Goal: Register for event/course

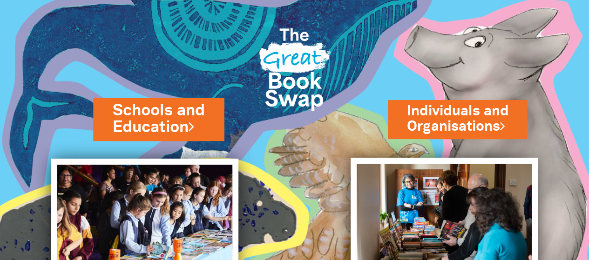
click at [156, 123] on link "Schools and Education" at bounding box center [159, 119] width 92 height 39
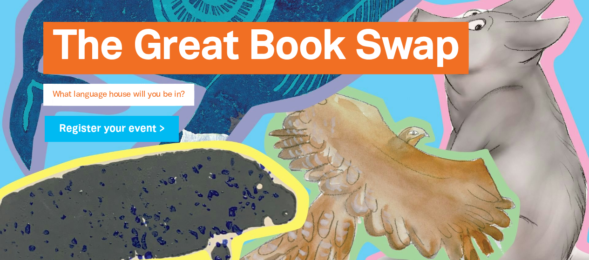
scroll to position [178, 0]
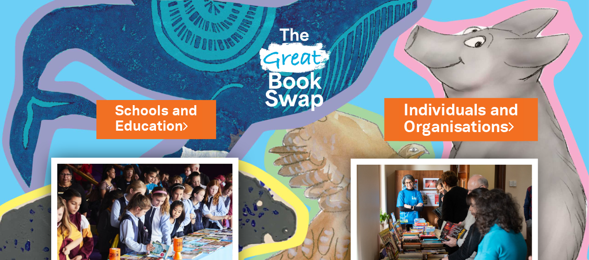
click at [458, 125] on link "Individuals and Organisations" at bounding box center [461, 119] width 115 height 39
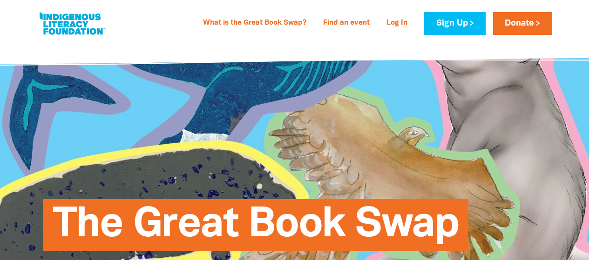
select select "AU"
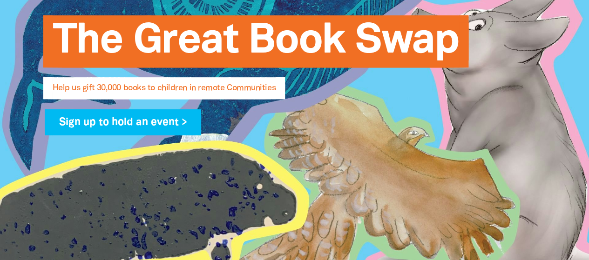
scroll to position [179, 0]
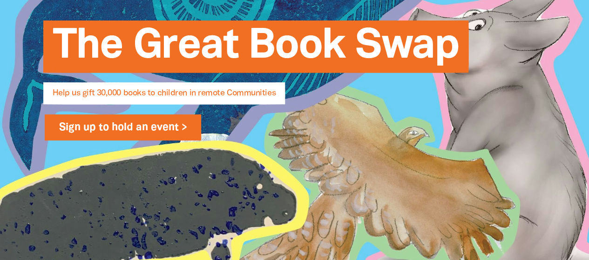
type input "claire.sadler@adelaide.edu.au"
click at [156, 128] on link "Sign up to hold an event >" at bounding box center [123, 128] width 157 height 26
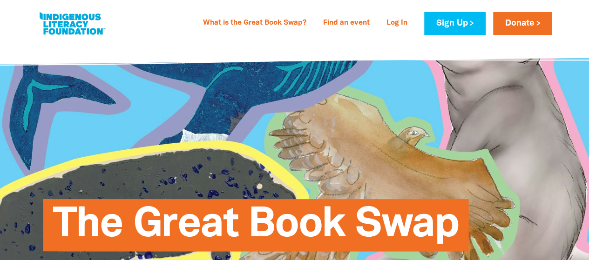
select select "AU"
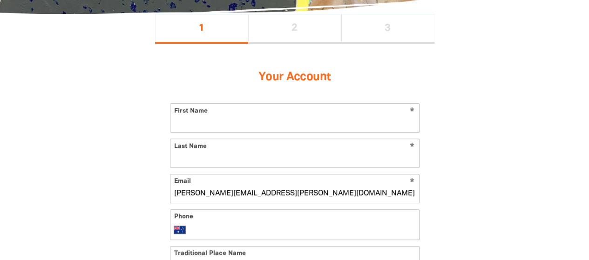
scroll to position [205, 0]
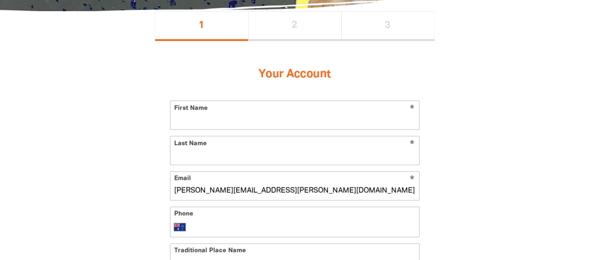
click at [200, 119] on input "First Name" at bounding box center [294, 115] width 249 height 28
type input "[PERSON_NAME]"
type input "Sadler"
type input "+61 434 972 469"
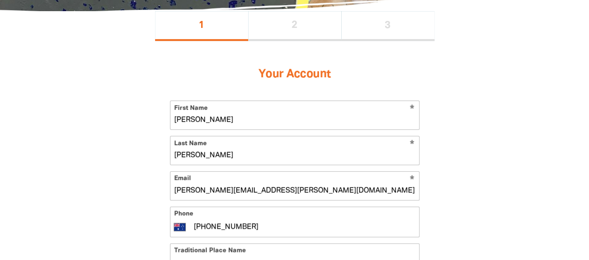
type input "2/94 Rose Terrace"
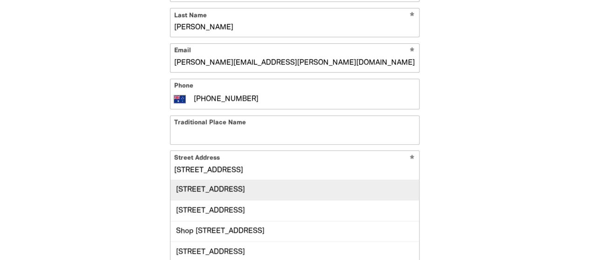
scroll to position [334, 0]
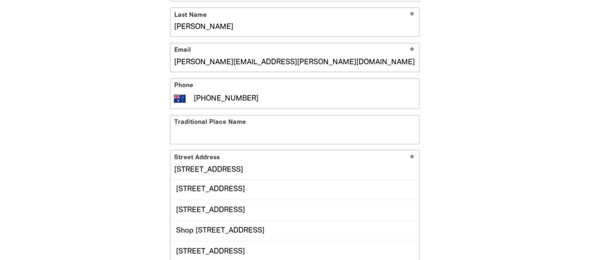
drag, startPoint x: 251, startPoint y: 168, endPoint x: 157, endPoint y: 170, distance: 94.0
click at [157, 170] on div "Your Account * First Name Claire * Last Name Sadler * Email claire.sadler@adela…" at bounding box center [294, 146] width 279 height 469
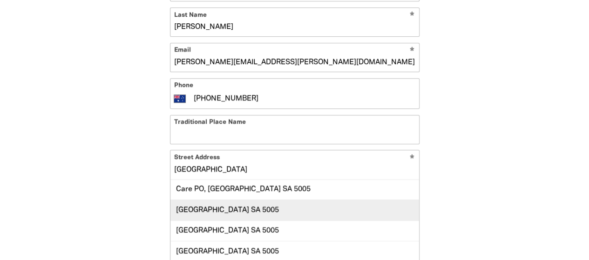
click at [268, 209] on div "PO Box 13005, UNIVERSITY OF ADELAIDE SA 5005" at bounding box center [294, 210] width 249 height 20
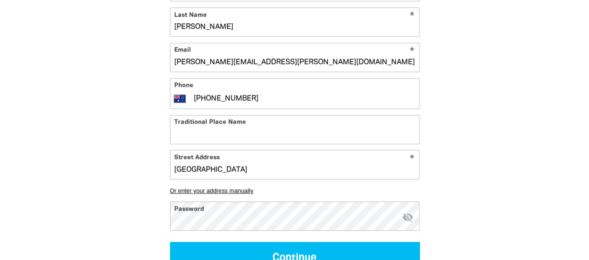
type input "PO Box 13005, UNIVERSITY OF ADELAIDE SA 5005"
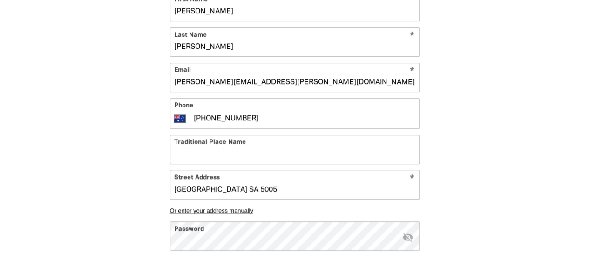
scroll to position [313, 0]
click at [150, 232] on div "1 2 3 Your Account * First Name Claire * Last Name Sadler * Email claire.sadler…" at bounding box center [294, 128] width 335 height 450
click at [148, 178] on div "1 2 3 Your Account * First Name Claire * Last Name Sadler * Email claire.sadler…" at bounding box center [294, 128] width 335 height 450
click at [189, 162] on input "Traditional Place Name" at bounding box center [294, 150] width 249 height 28
type input "k"
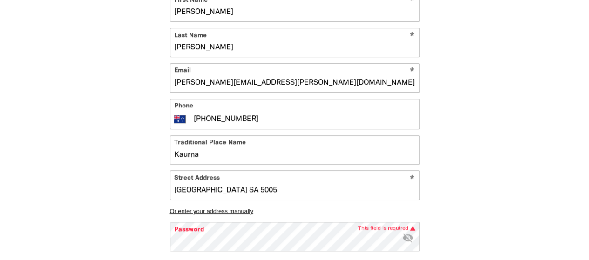
type input "Kaurna"
click at [132, 138] on div "1 2 3 Your Account * First Name Claire * Last Name Sadler * Email claire.sadler…" at bounding box center [294, 128] width 335 height 450
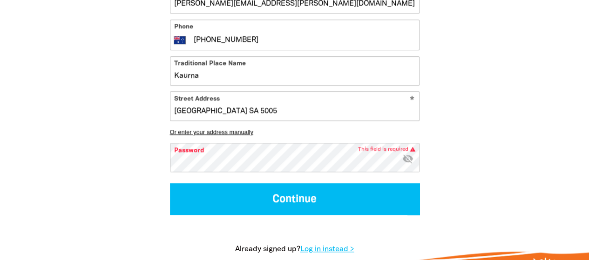
scroll to position [392, 0]
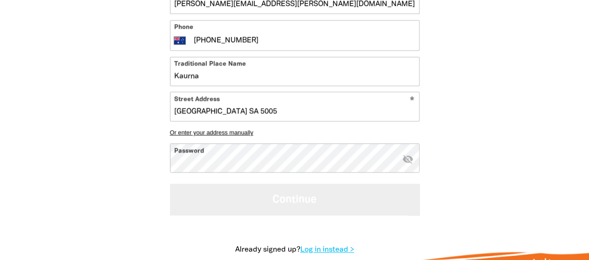
click at [199, 202] on button "Continue" at bounding box center [294, 199] width 249 height 31
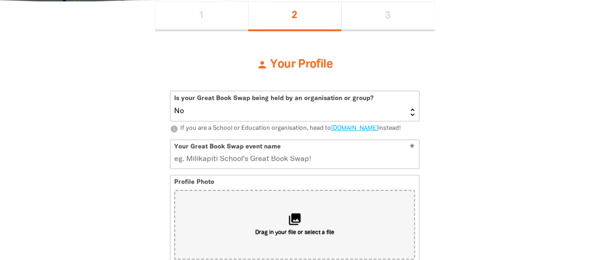
scroll to position [209, 0]
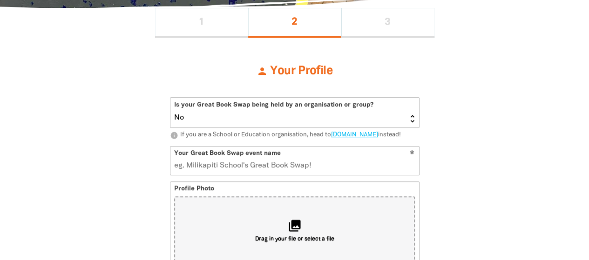
click at [372, 111] on select "Yes No" at bounding box center [294, 113] width 249 height 30
select select "Yes"
click at [170, 98] on select "Yes No" at bounding box center [294, 113] width 249 height 30
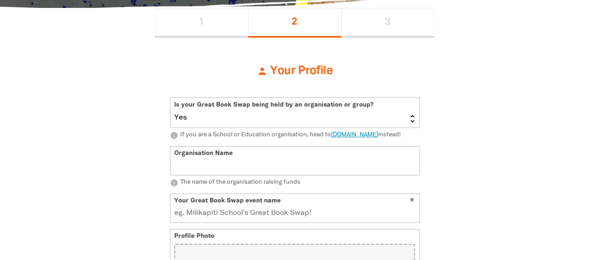
scroll to position [243, 0]
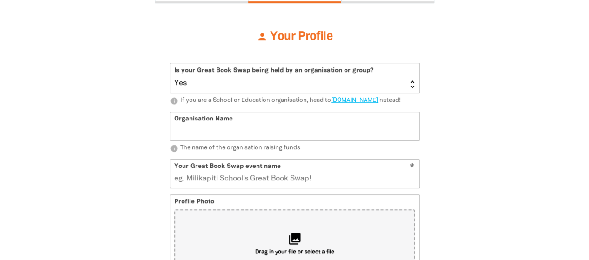
click at [338, 135] on input "Organisation Name" at bounding box center [294, 126] width 249 height 28
type input "University of Adelaide"
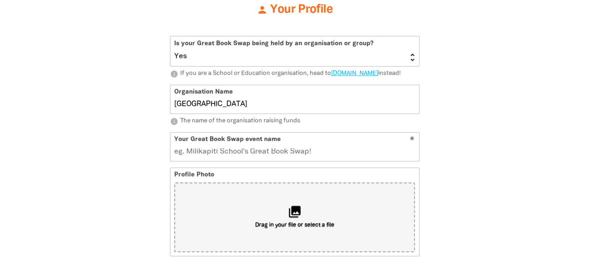
click at [285, 161] on input "Your Great Book Swap event name" at bounding box center [294, 147] width 249 height 28
type input "Uni"
type input "u"
type input "Unive"
type input "un"
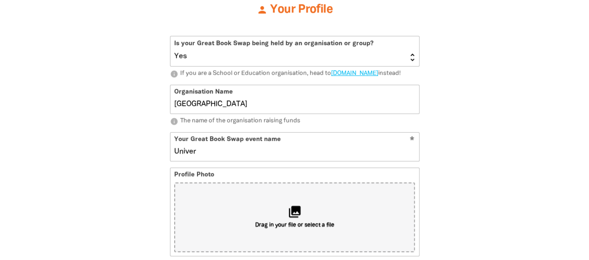
type input "Univers"
type input "uni"
type input "University of Adela"
type input "universityofadela"
type input "University of Adelai"
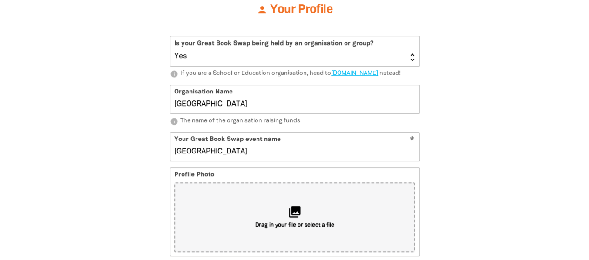
type input "universityofadelai"
type input "University of Adelaid"
type input "universityofadelaid"
type input "University of Adelaide"
type input "universityofadelaide"
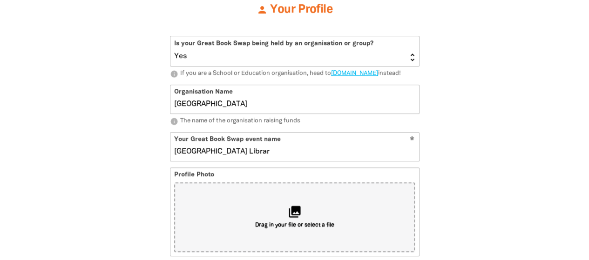
type input "University of Adelaide Library"
type input "universityofadelaidelibrary"
type input "University of Adelaide Library Great Book"
type input "universityofadelaidelibrarygreatbook"
type input "University of Adelaide Library Great Book Swap"
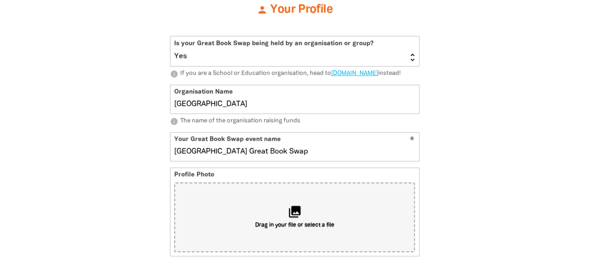
type input "universityofadelaidelibrarygreatbookswap"
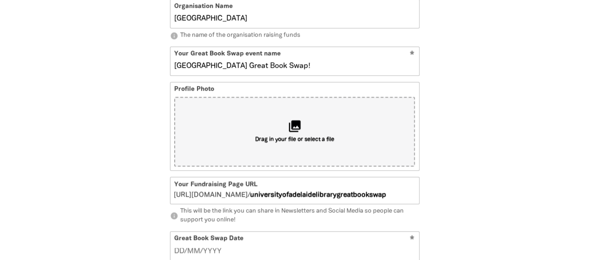
scroll to position [359, 0]
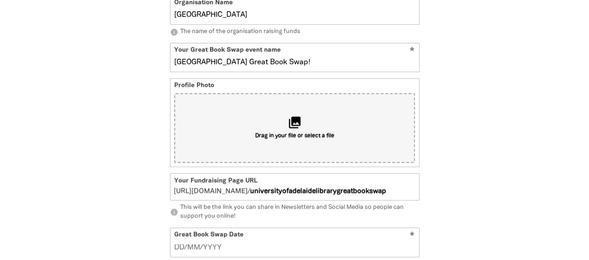
type input "[GEOGRAPHIC_DATA] Great Book Swap!"
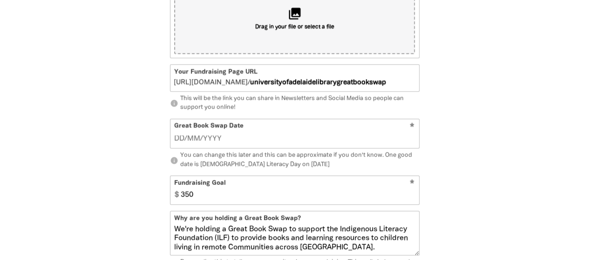
scroll to position [471, 0]
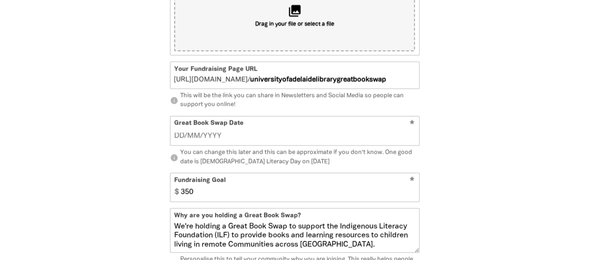
type input "__/__/____"
click at [234, 141] on input "__/__/____" at bounding box center [294, 136] width 241 height 10
click at [253, 141] on input "__/__/____" at bounding box center [294, 136] width 241 height 10
type input "01/09/2025"
click at [232, 202] on input "350" at bounding box center [297, 187] width 242 height 28
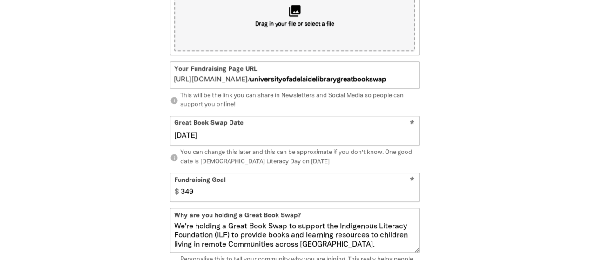
click at [411, 199] on input "349" at bounding box center [297, 187] width 242 height 28
click at [411, 199] on input "348" at bounding box center [297, 187] width 242 height 28
click at [411, 199] on input "347" at bounding box center [297, 187] width 242 height 28
click at [411, 199] on input "346" at bounding box center [297, 187] width 242 height 28
click at [411, 199] on input "345" at bounding box center [297, 187] width 242 height 28
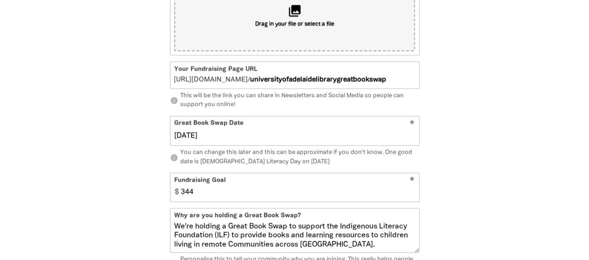
click at [411, 199] on input "344" at bounding box center [297, 187] width 242 height 28
type input "3"
type input "250"
click at [492, 186] on div "1 2 3 person Your Profile Is your Great Book Swap being held by an organisation…" at bounding box center [294, 88] width 559 height 687
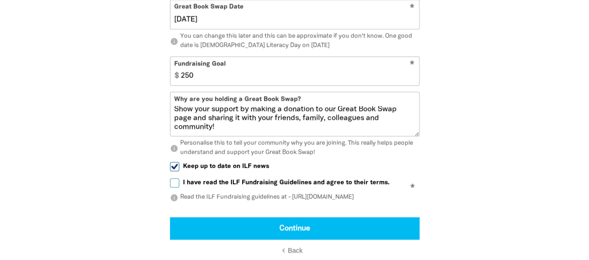
scroll to position [588, 0]
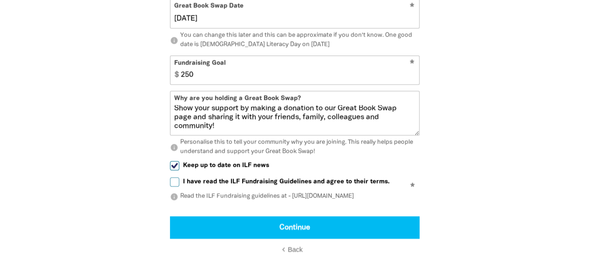
click at [175, 187] on input "I have read the ILF Fundraising Guidelines and agree to their terms." at bounding box center [174, 181] width 9 height 9
checkbox input "true"
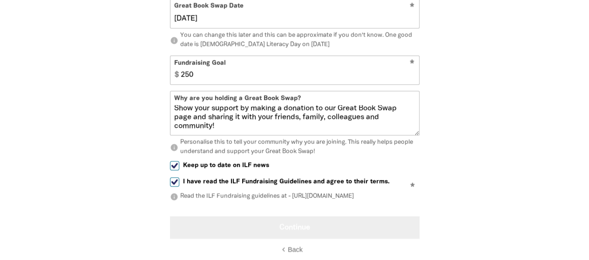
click at [268, 238] on button "Continue" at bounding box center [294, 227] width 249 height 22
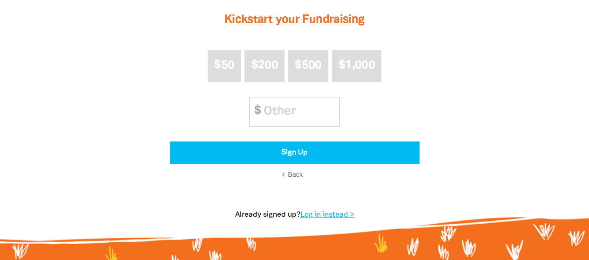
scroll to position [205, 0]
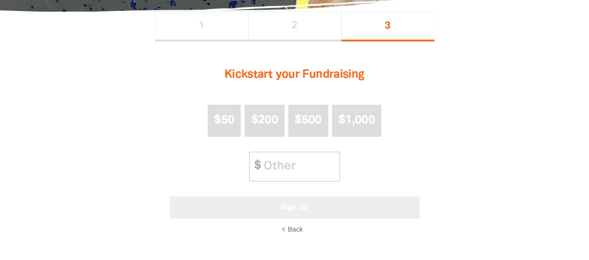
click at [303, 207] on button "Sign Up" at bounding box center [294, 207] width 249 height 22
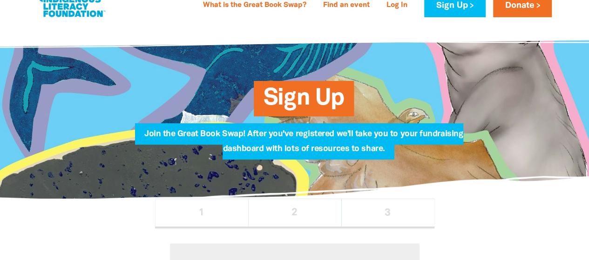
scroll to position [15, 0]
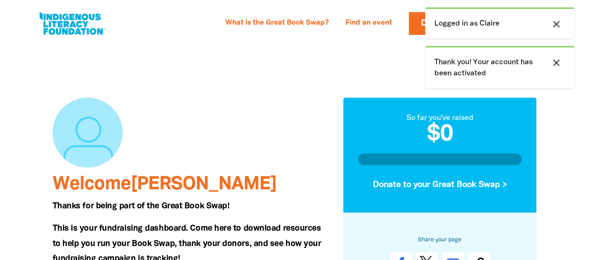
click at [558, 24] on icon "close" at bounding box center [556, 24] width 11 height 11
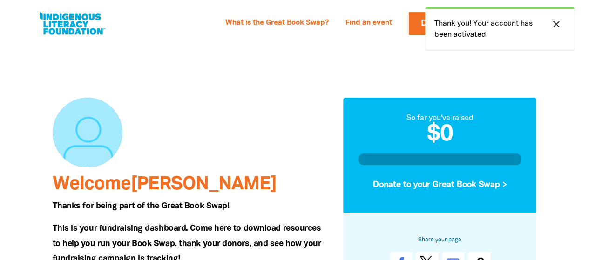
click at [558, 24] on icon "close" at bounding box center [556, 24] width 11 height 11
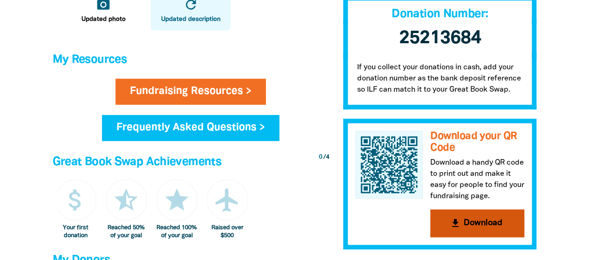
scroll to position [364, 0]
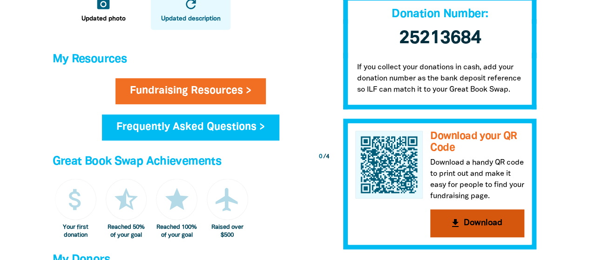
click at [473, 220] on button "get_app Download" at bounding box center [477, 224] width 94 height 28
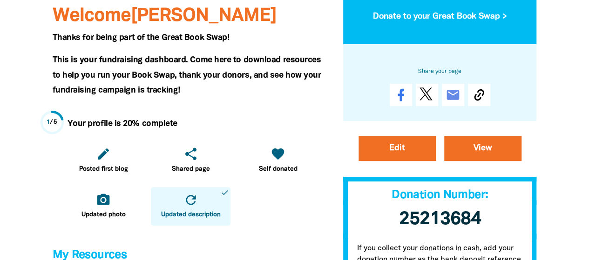
scroll to position [177, 0]
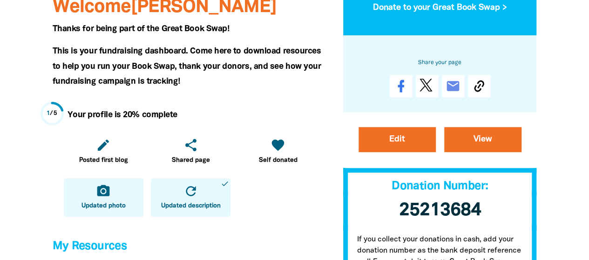
click at [105, 191] on icon "camera_alt" at bounding box center [103, 191] width 15 height 15
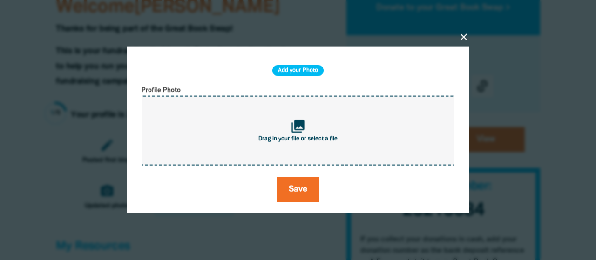
click at [317, 134] on div "collections Drag in your file or select a file" at bounding box center [297, 131] width 313 height 70
type input "C:\fakepath\user_crop_Reading_Room.jpg"
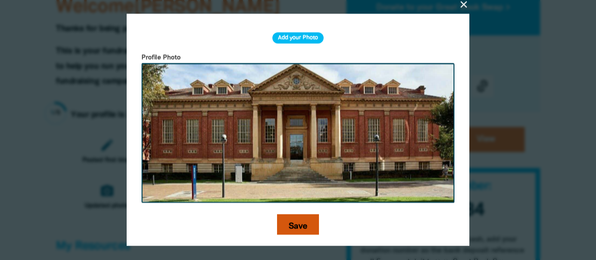
click at [295, 222] on button "Save" at bounding box center [298, 227] width 42 height 25
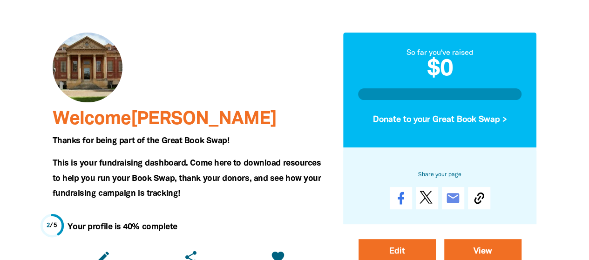
scroll to position [62, 0]
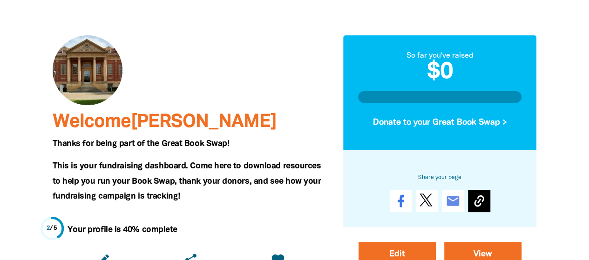
drag, startPoint x: 472, startPoint y: 201, endPoint x: 475, endPoint y: 207, distance: 6.2
click at [475, 207] on icon at bounding box center [479, 201] width 15 height 15
click at [479, 202] on icon at bounding box center [479, 201] width 15 height 15
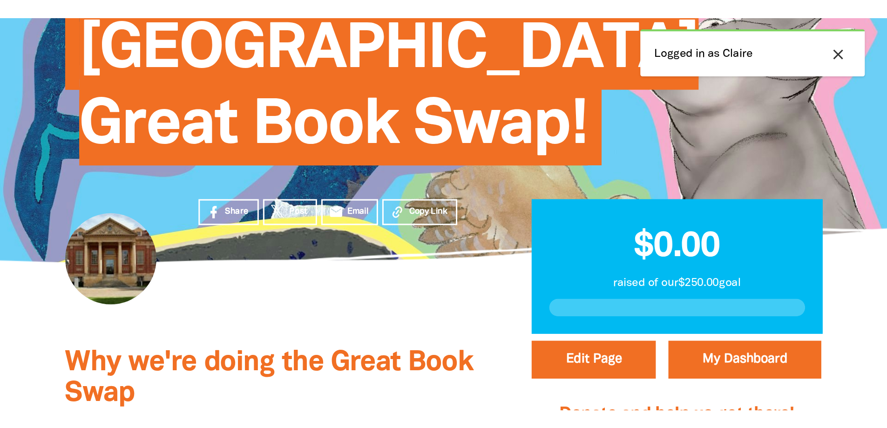
scroll to position [127, 0]
